Goal: Check status

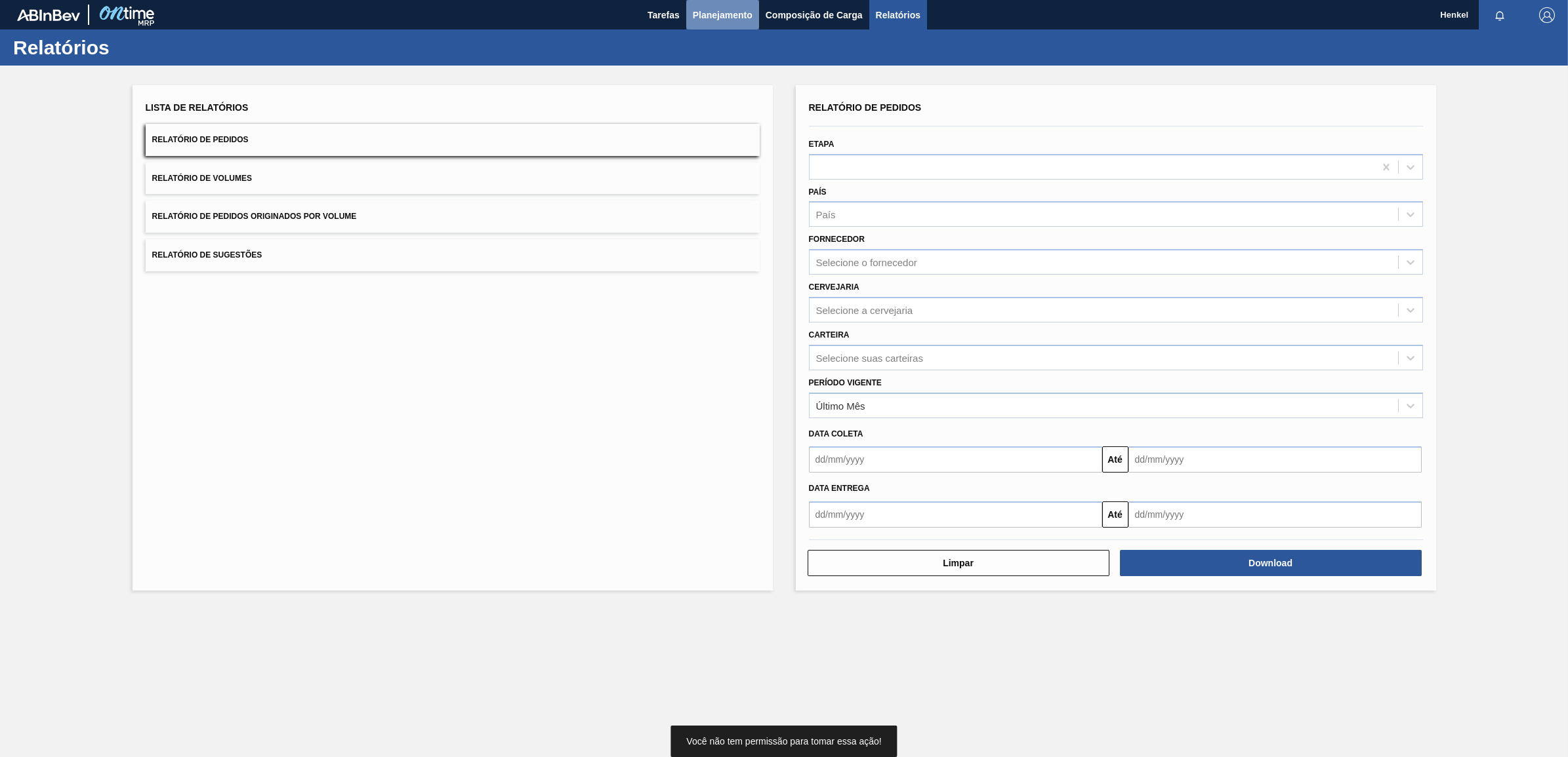
click at [724, 9] on span "Planejamento" at bounding box center [722, 15] width 60 height 15
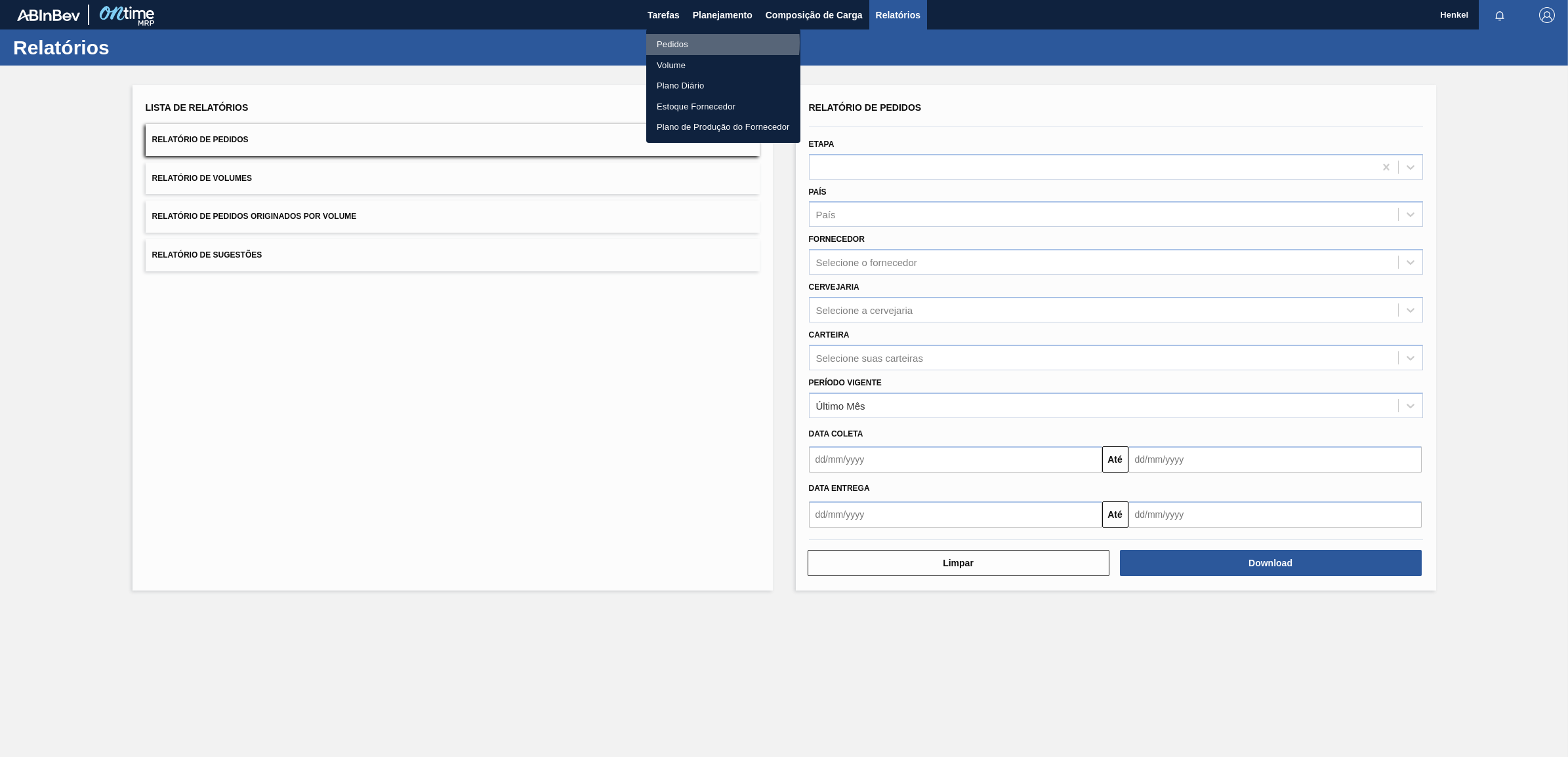
click at [683, 43] on li "Pedidos" at bounding box center [723, 44] width 154 height 21
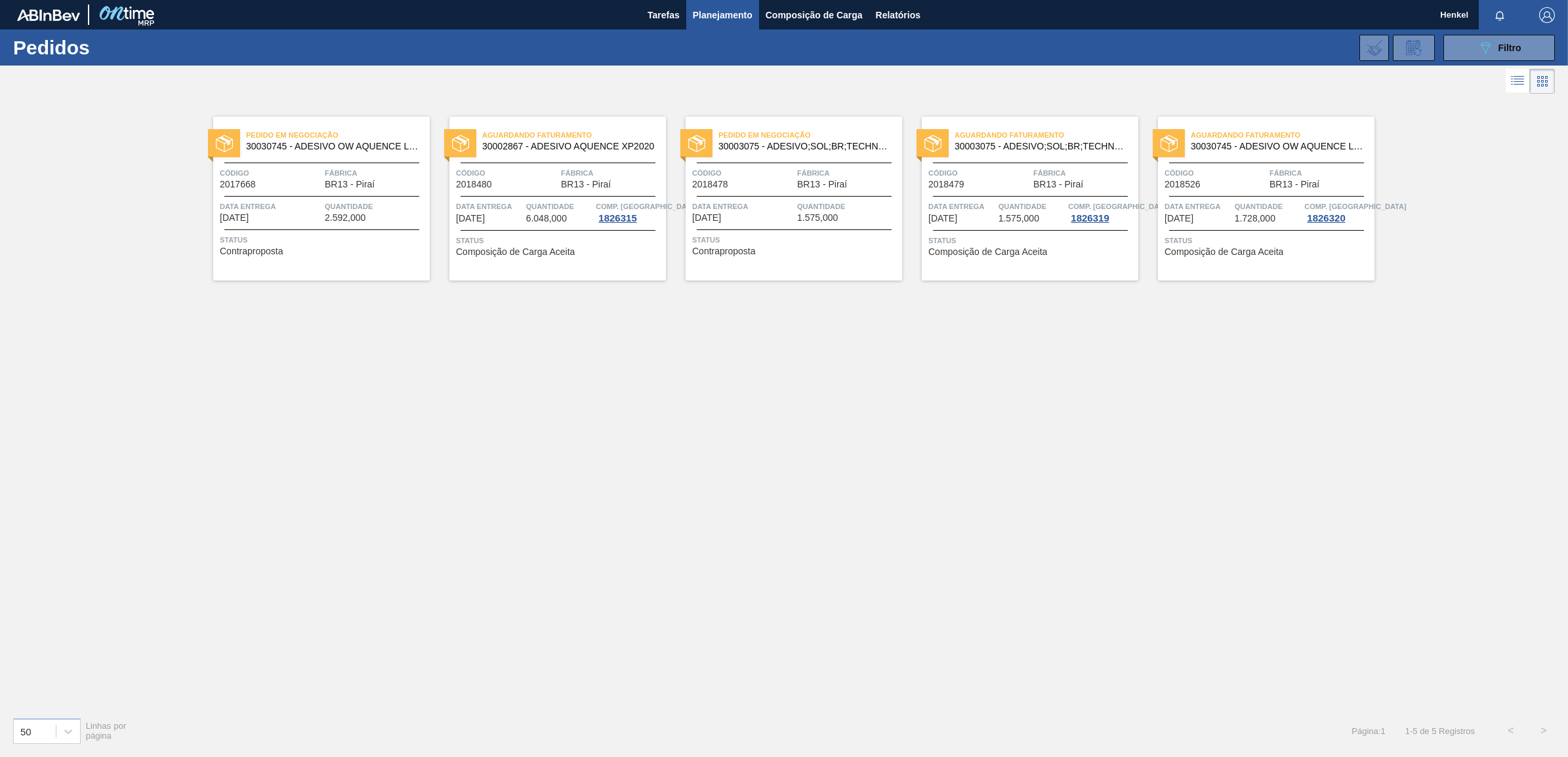
click at [261, 237] on span "Status" at bounding box center [323, 239] width 207 height 13
click at [1506, 50] on span "Filtro" at bounding box center [1510, 48] width 23 height 10
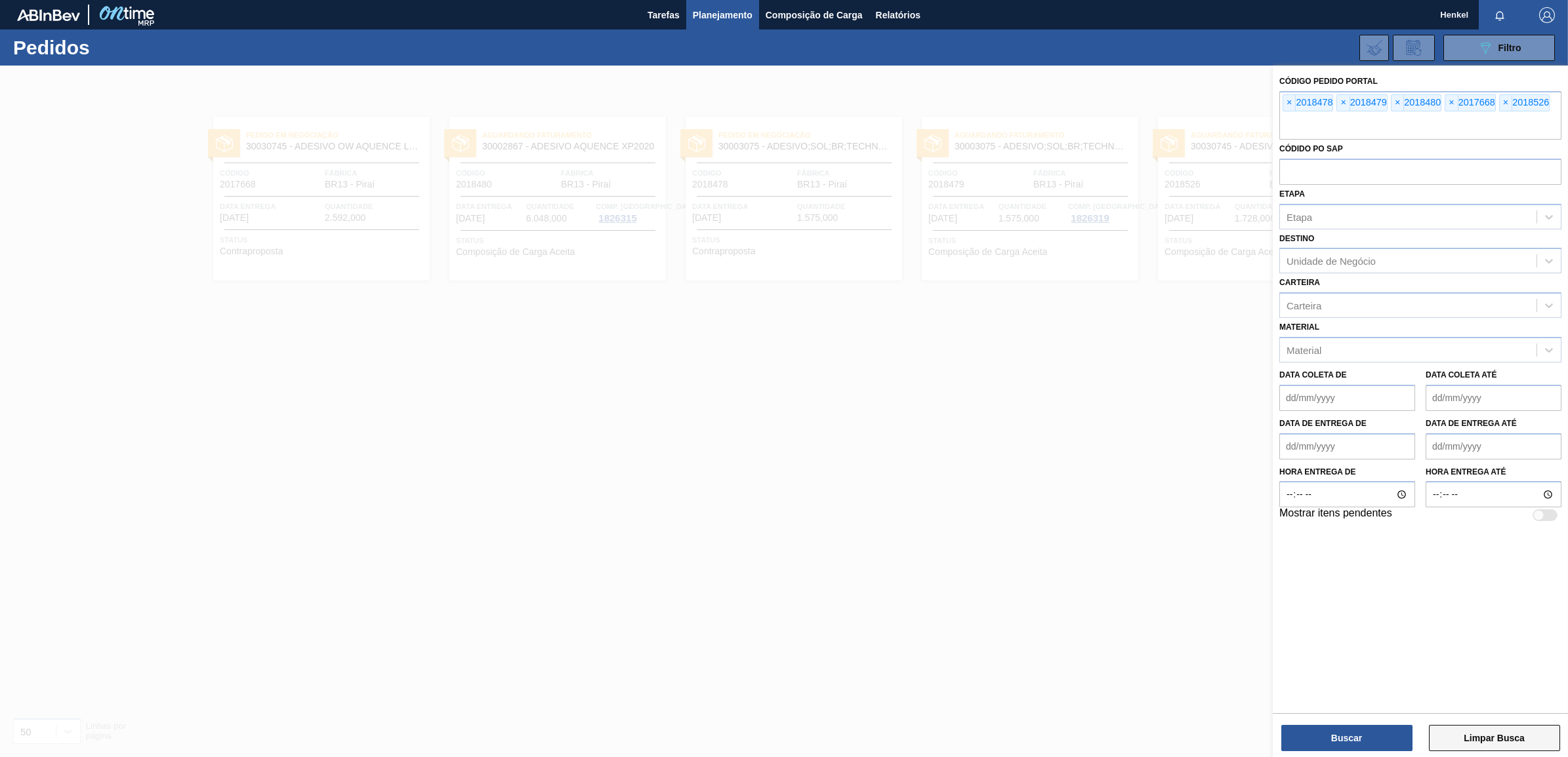
click at [1510, 742] on button "Limpar Busca" at bounding box center [1494, 738] width 131 height 26
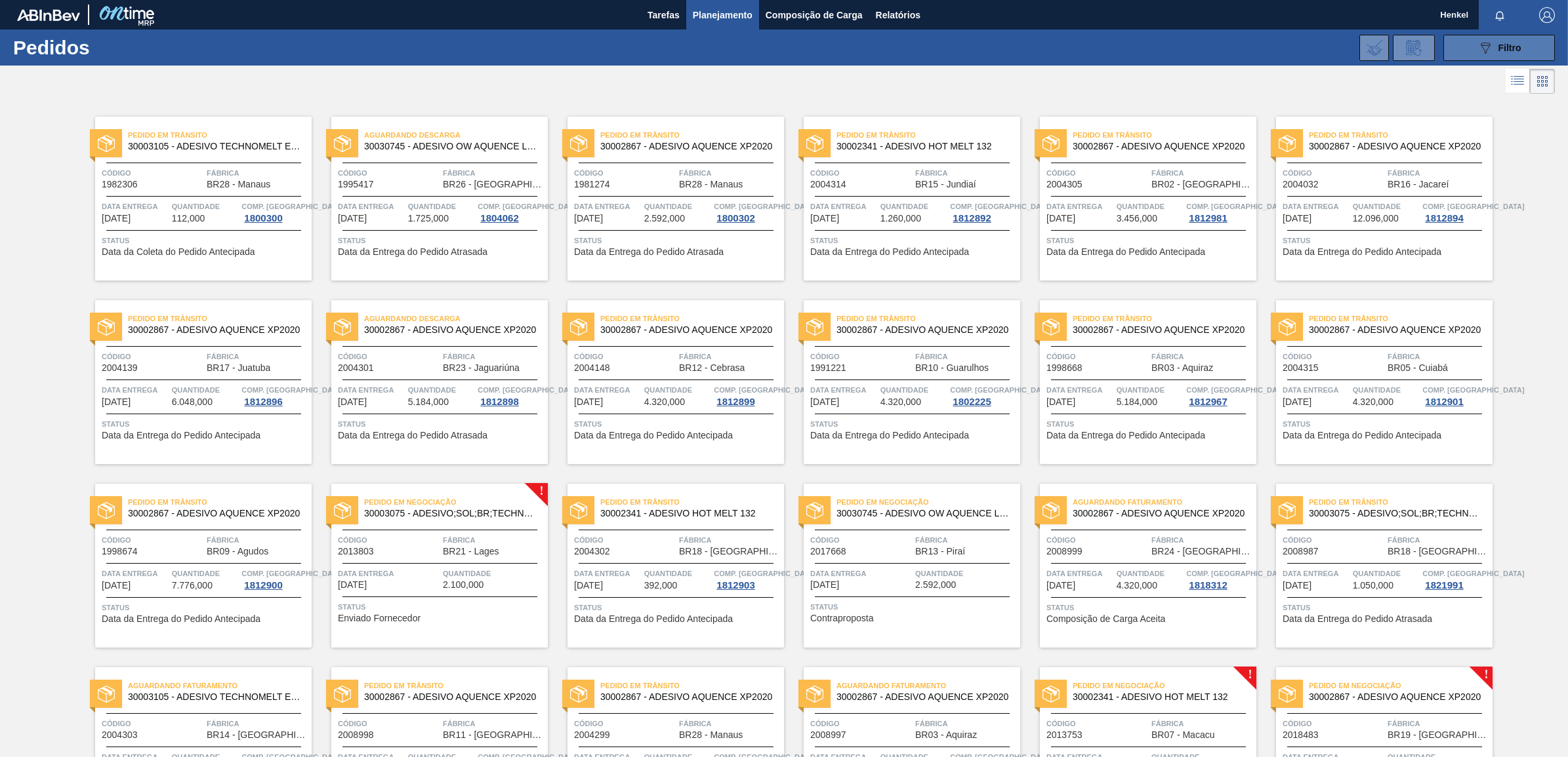
click at [1470, 44] on button "089F7B8B-B2A5-4AFE-B5C0-19BA573D28AC Filtro" at bounding box center [1499, 48] width 111 height 26
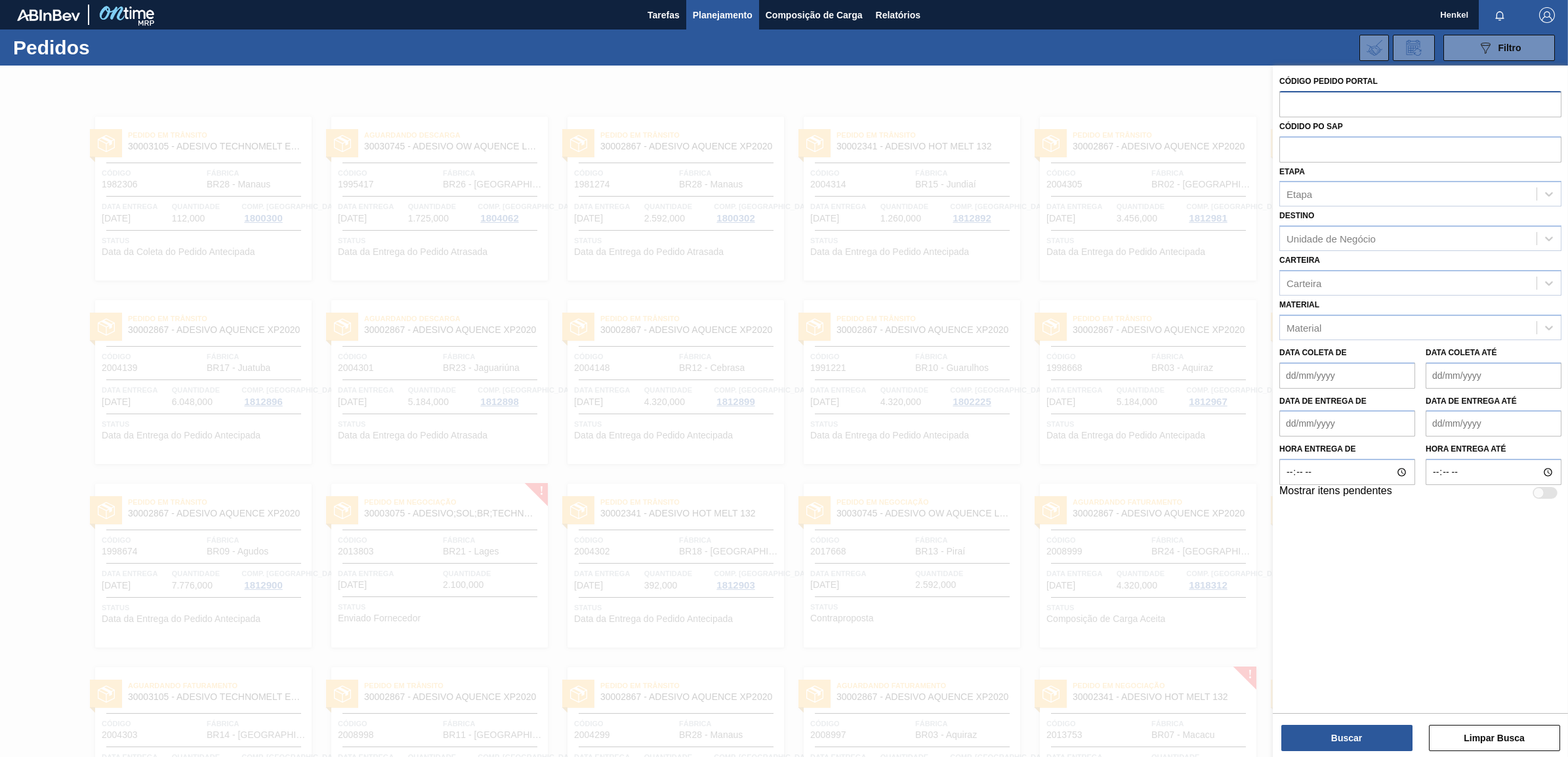
click at [1324, 109] on input "text" at bounding box center [1421, 103] width 282 height 25
paste input "2018478"
type input "2018478"
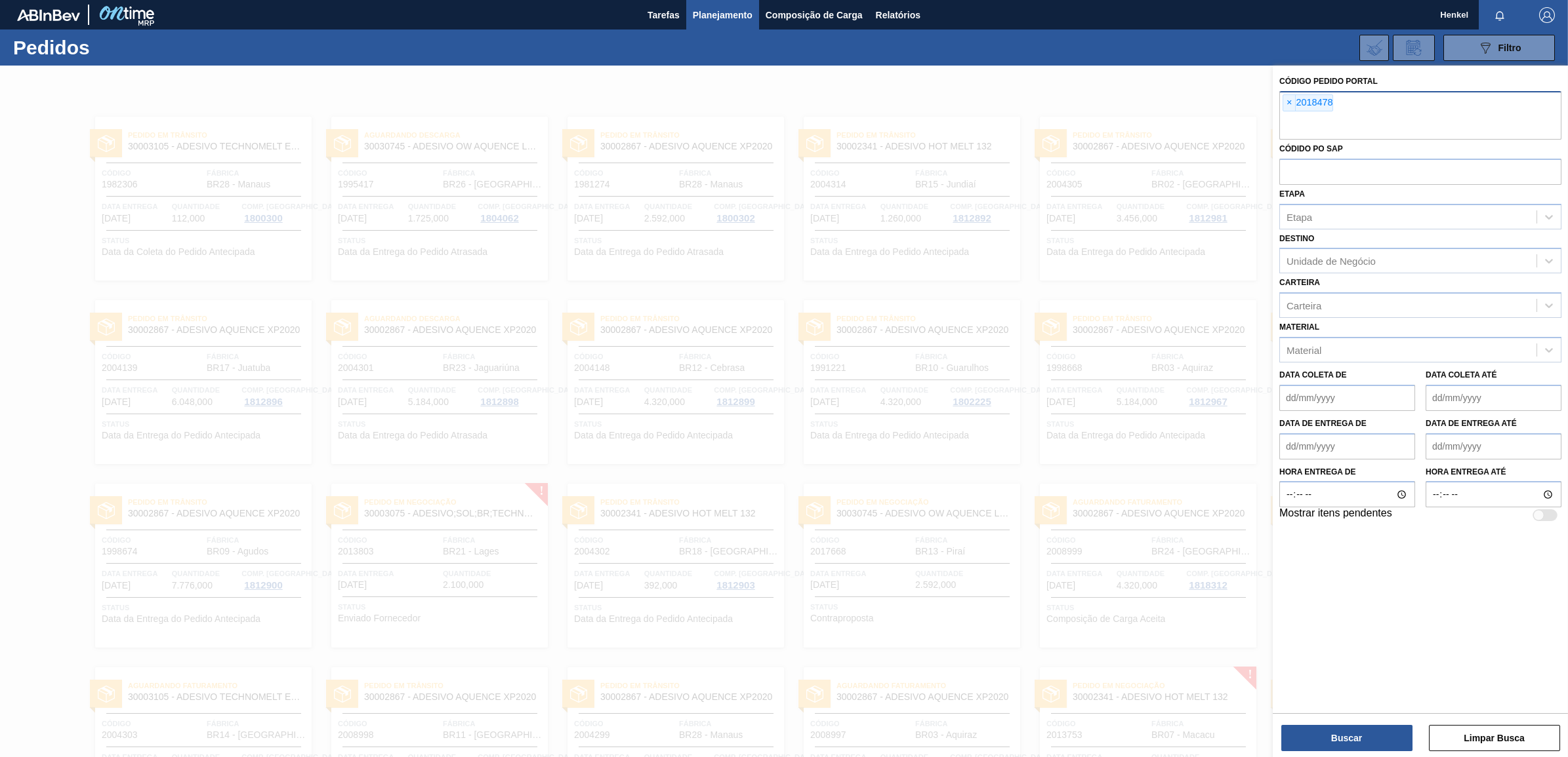
paste input "2017668"
type input "2017668"
click at [1312, 737] on button "Buscar" at bounding box center [1347, 738] width 131 height 26
